Goal: Register for event/course

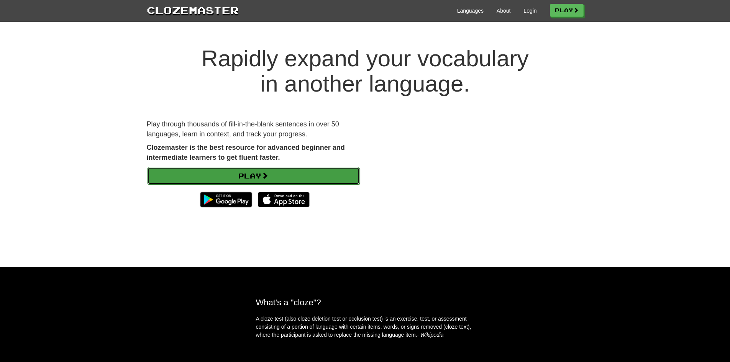
click at [277, 173] on link "Play" at bounding box center [253, 176] width 213 height 18
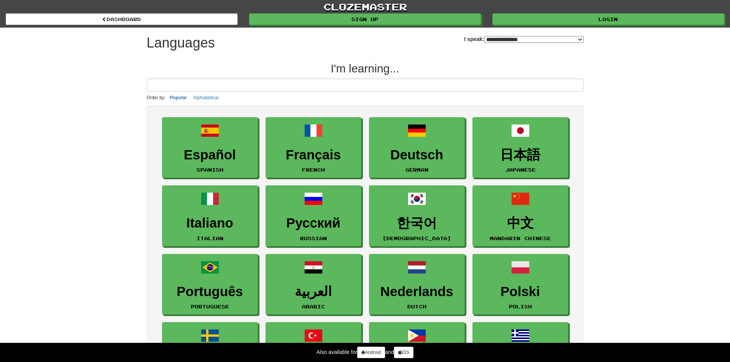
select select "*******"
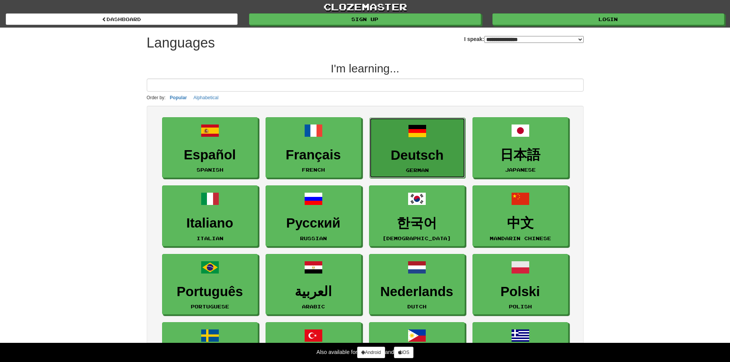
click at [399, 139] on link "Deutsch German" at bounding box center [417, 148] width 96 height 61
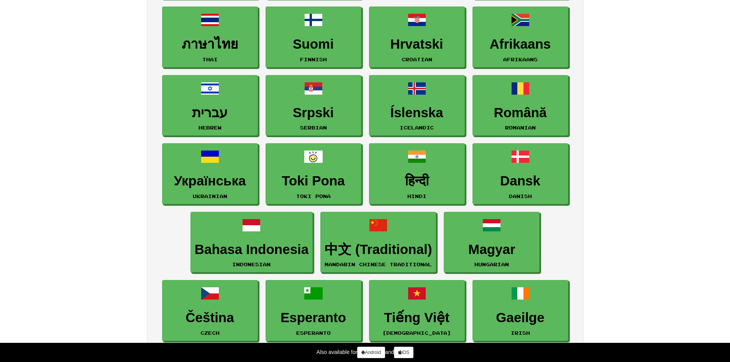
scroll to position [498, 0]
